Goal: Information Seeking & Learning: Learn about a topic

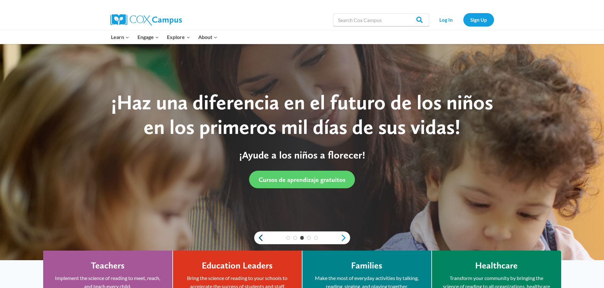
click at [258, 236] on link "Previous" at bounding box center [259, 238] width 10 height 8
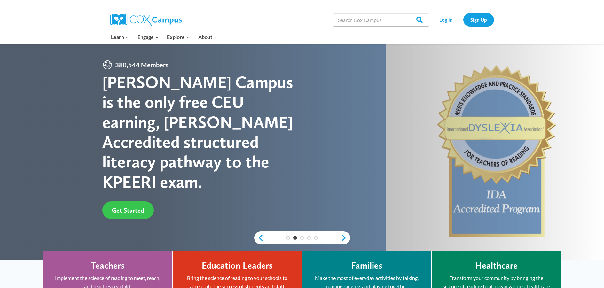
click at [121, 207] on span "Get Started" at bounding box center [128, 211] width 32 height 8
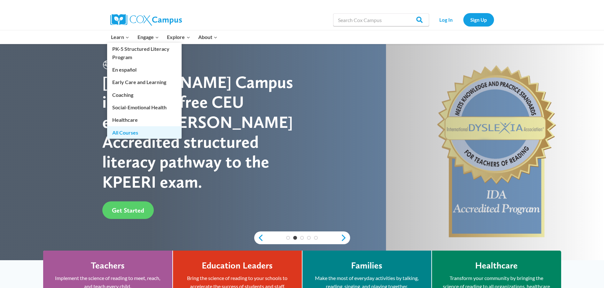
click at [129, 129] on link "All Courses" at bounding box center [144, 132] width 75 height 12
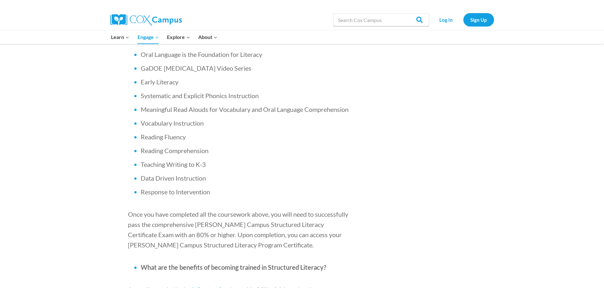
scroll to position [448, 0]
